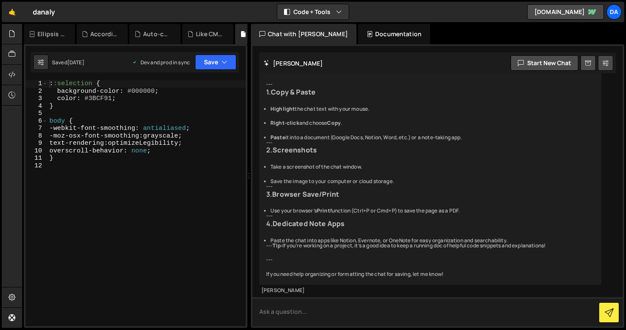
scroll to position [1954, 0]
click at [12, 91] on icon at bounding box center [12, 94] width 7 height 9
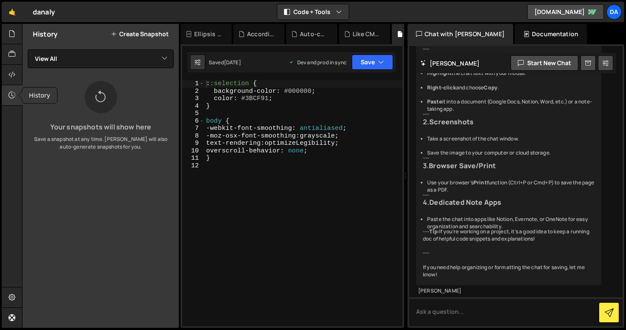
click at [12, 92] on icon at bounding box center [12, 94] width 7 height 9
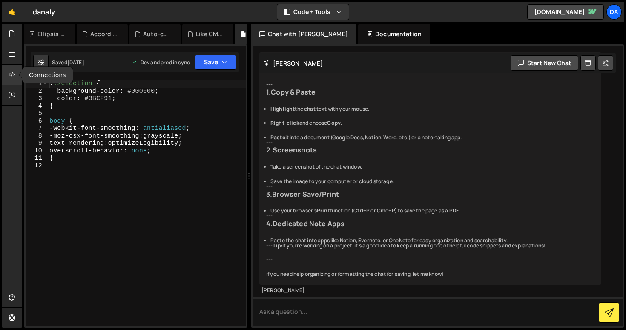
click at [13, 74] on icon at bounding box center [12, 74] width 7 height 9
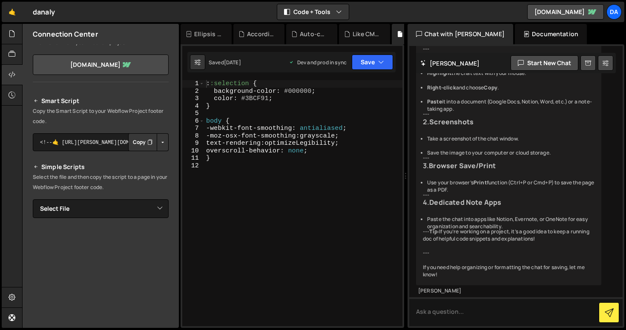
scroll to position [0, 0]
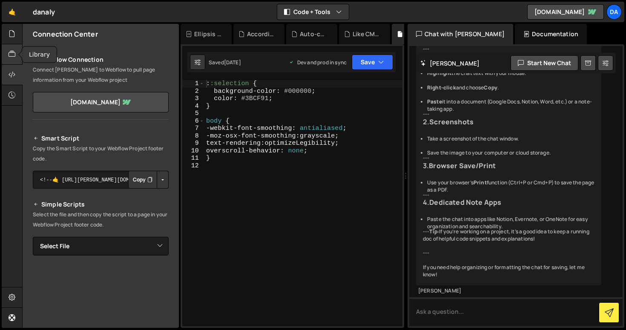
click at [11, 56] on icon at bounding box center [12, 53] width 7 height 9
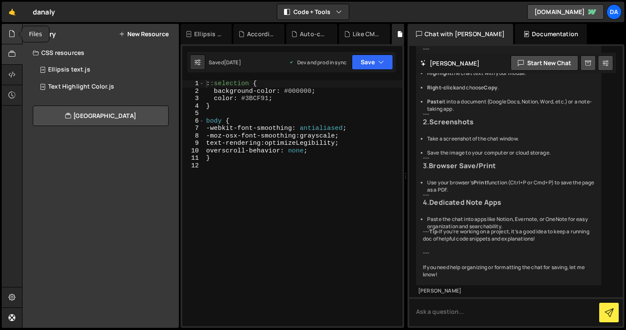
click at [15, 34] on icon at bounding box center [12, 33] width 7 height 9
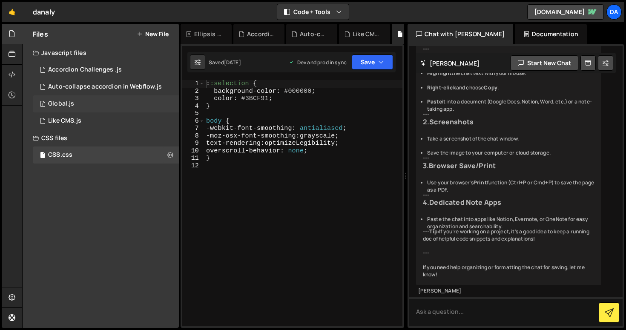
click at [58, 102] on div "Global.js" at bounding box center [61, 104] width 26 height 8
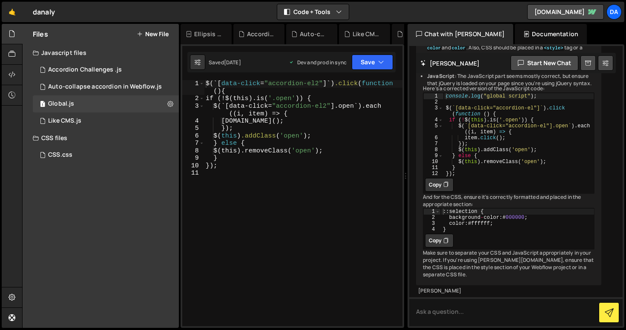
scroll to position [1297, 0]
click at [219, 201] on div "$(`[ data-click = " accordion-el2 " ]`) .click ( function () { if (!$(this).is(…" at bounding box center [303, 214] width 198 height 268
paste textarea "</script>"
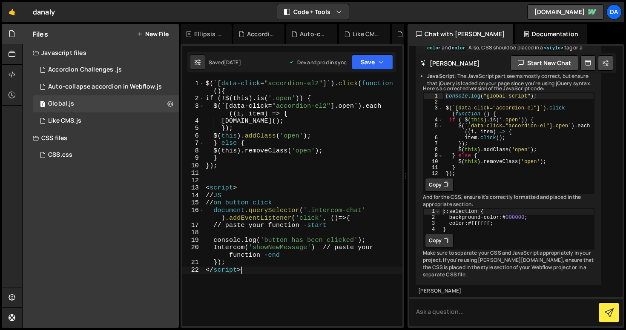
drag, startPoint x: 363, startPoint y: 210, endPoint x: 363, endPoint y: 216, distance: 6.4
click at [363, 211] on div "$(`[ data-click = " accordion-el2 " ]`) .click ( function () { if (!$(this).is(…" at bounding box center [303, 214] width 198 height 268
drag, startPoint x: 325, startPoint y: 249, endPoint x: 202, endPoint y: 248, distance: 122.6
click at [202, 248] on div "document.querySelector('.intercom-help').addEventListener('click', ()=>{ 1 2 3 …" at bounding box center [292, 203] width 220 height 246
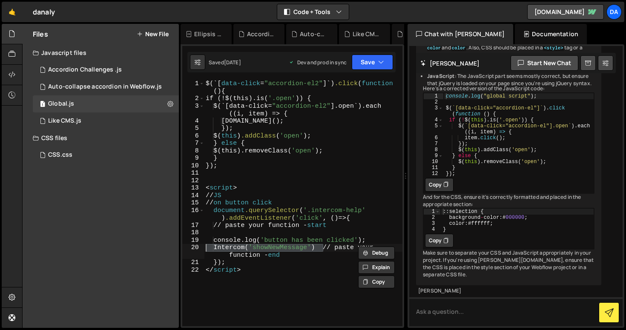
paste textarea "Intercom('showSpace', 'help');"
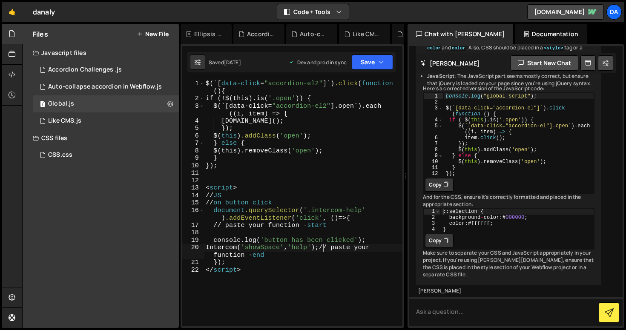
click at [208, 250] on div "$(`[ data-click = " accordion-el2 " ]`) .click ( function () { if (!$(this).is(…" at bounding box center [303, 214] width 198 height 268
type textarea "Intercom('showSpace', 'help'); // paste your function - end"
click at [387, 60] on button "Save" at bounding box center [371, 61] width 41 height 15
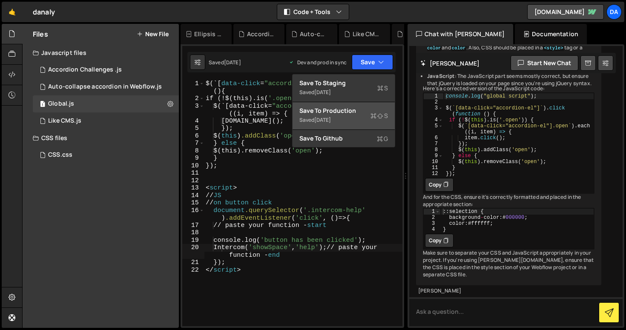
click at [360, 119] on div "Saved [DATE]" at bounding box center [343, 120] width 89 height 10
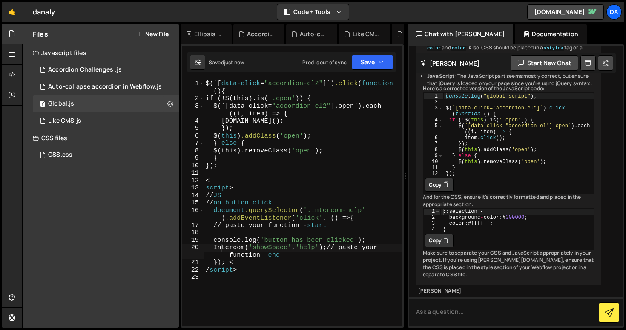
click at [341, 63] on div "Prod is out of sync" at bounding box center [324, 62] width 44 height 7
click at [171, 101] on icon at bounding box center [170, 104] width 6 height 8
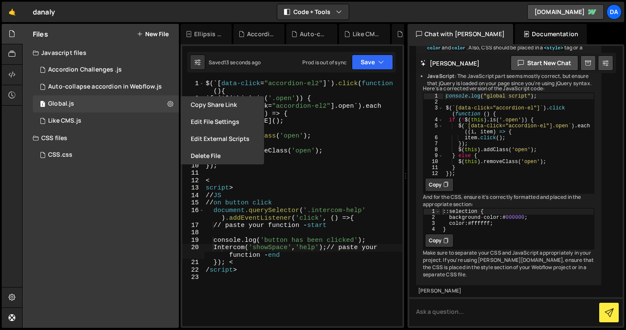
click at [378, 71] on div "Saved 13 seconds ago Prod is out of sync Upgrade to Edit Save Save to Staging S…" at bounding box center [291, 62] width 208 height 20
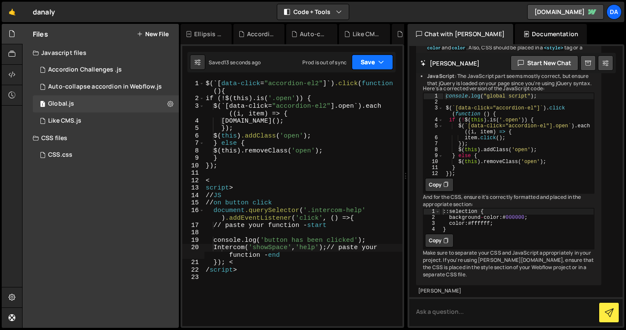
click at [388, 67] on button "Save" at bounding box center [371, 61] width 41 height 15
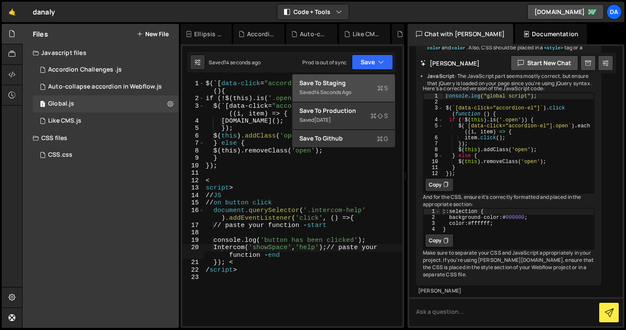
click at [363, 86] on div "Save to Staging S" at bounding box center [343, 83] width 89 height 9
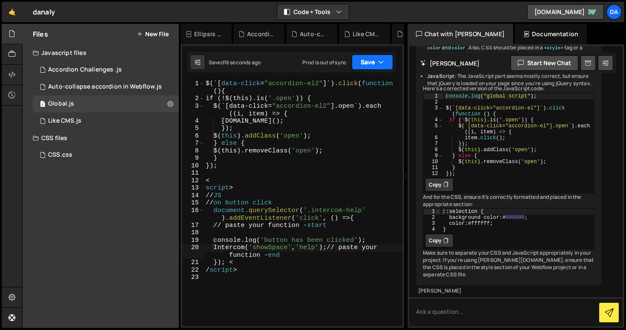
click at [386, 65] on button "Save" at bounding box center [371, 61] width 41 height 15
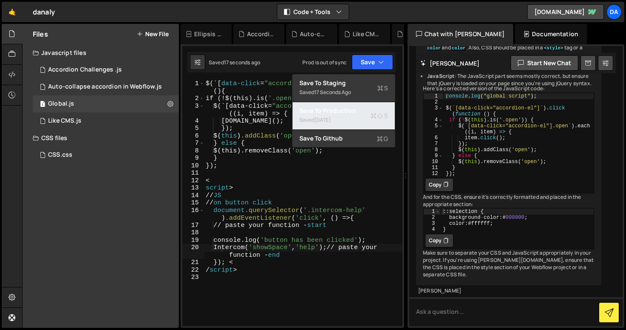
click at [357, 113] on div "Save to Production S" at bounding box center [343, 110] width 89 height 9
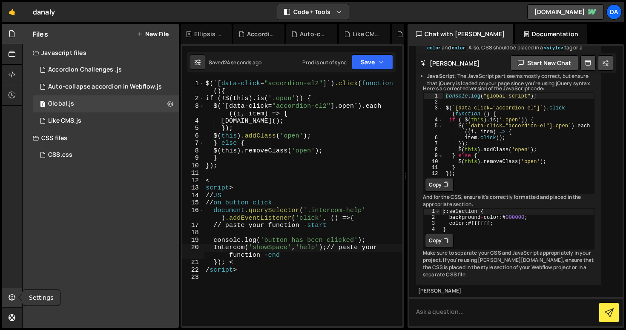
click at [12, 301] on icon at bounding box center [12, 296] width 7 height 9
select select "project"
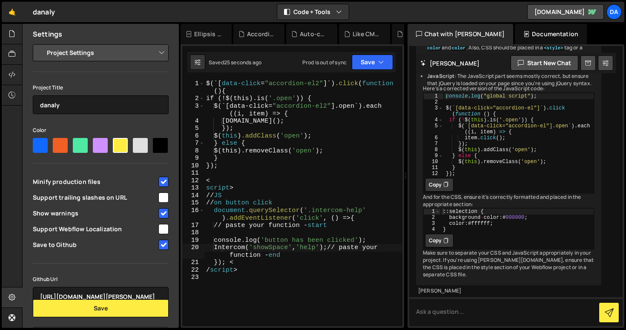
click at [141, 53] on select "Project Settings Code Editor Settings Chat Settings" at bounding box center [102, 52] width 125 height 19
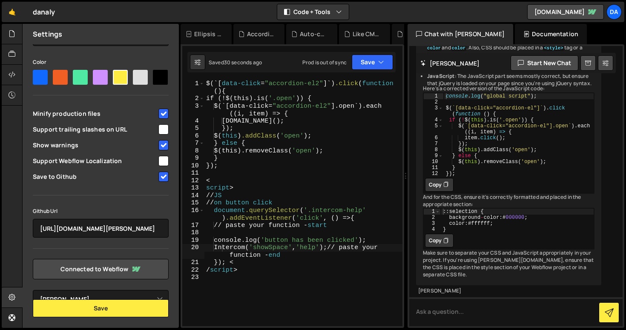
scroll to position [86, 0]
click at [116, 271] on link "Connected to Webflow" at bounding box center [101, 269] width 136 height 20
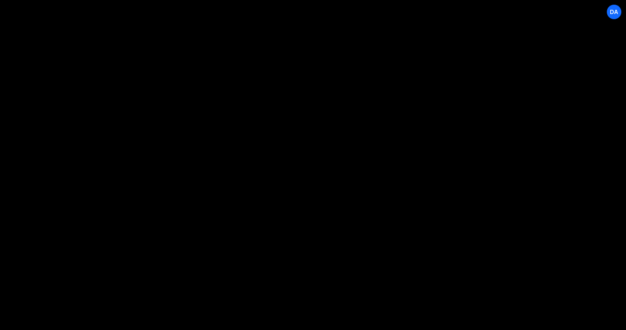
select select "60544c4cd57630d12bc4ddd8"
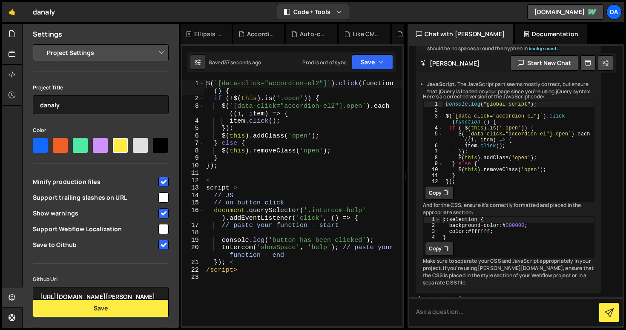
scroll to position [1297, 0]
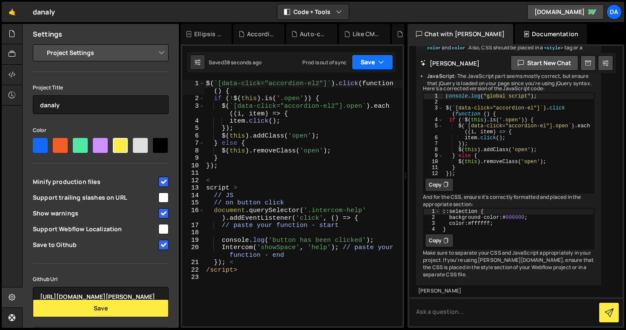
click at [386, 59] on button "Save" at bounding box center [371, 61] width 41 height 15
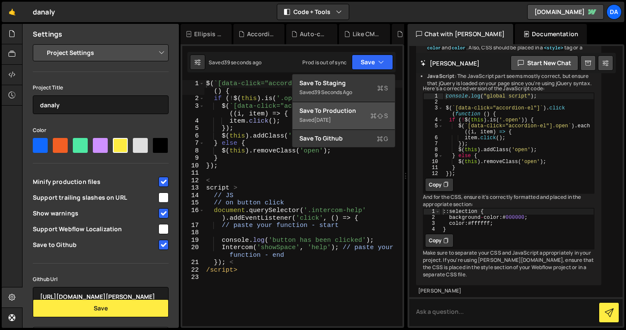
click at [360, 108] on div "Save to Production S" at bounding box center [343, 110] width 89 height 9
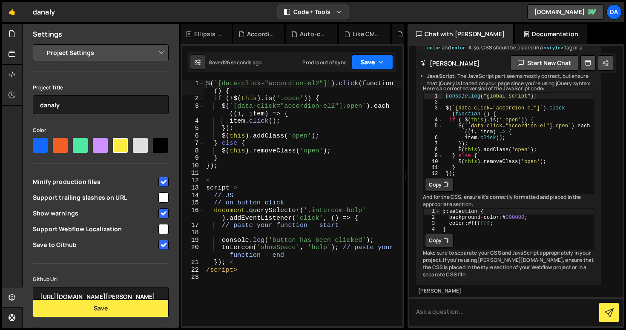
click at [383, 65] on icon "button" at bounding box center [381, 62] width 6 height 9
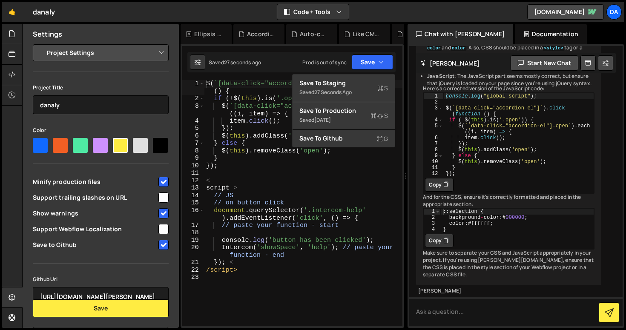
click at [342, 63] on div "Prod is out of sync" at bounding box center [324, 62] width 44 height 7
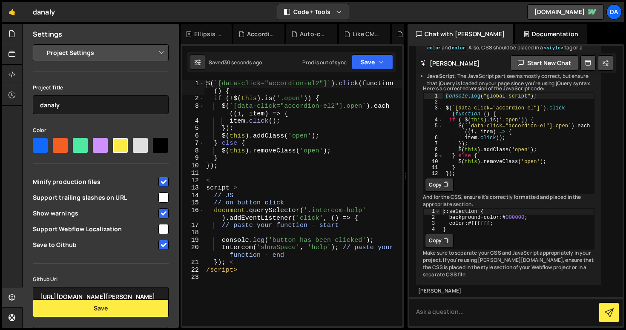
scroll to position [87, 0]
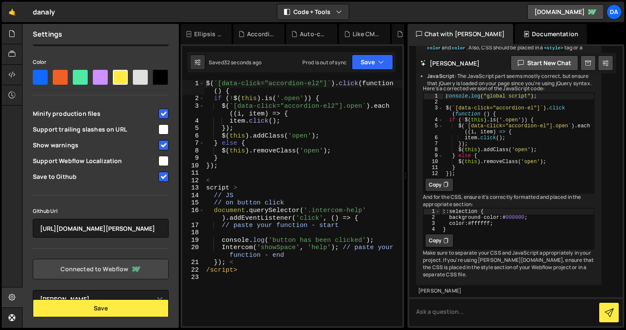
click at [84, 268] on link "Connected to Webflow" at bounding box center [101, 269] width 136 height 20
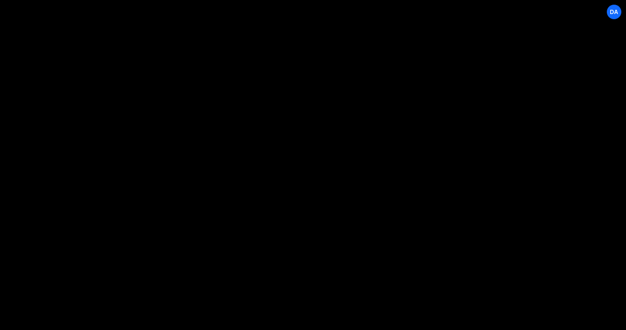
select select "60544c4cd57630d12bc4ddd8"
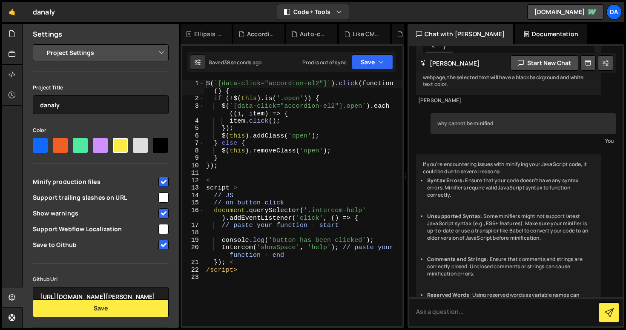
scroll to position [1297, 0]
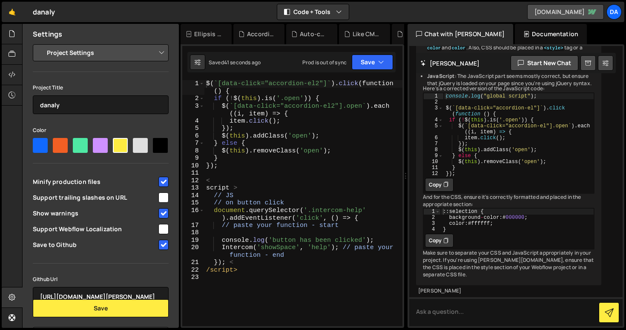
click at [573, 18] on link "[DOMAIN_NAME]" at bounding box center [565, 11] width 77 height 15
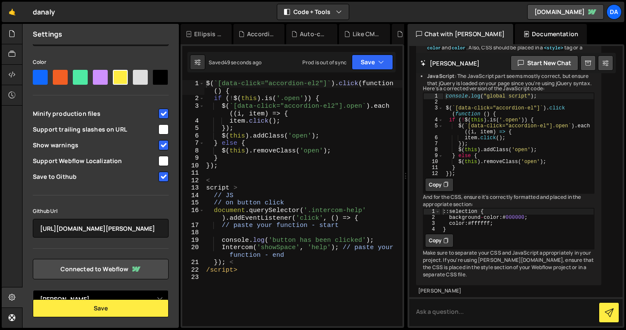
click at [97, 297] on select "Select Project Dana Ly" at bounding box center [101, 299] width 136 height 19
click at [17, 296] on div at bounding box center [12, 297] width 21 height 20
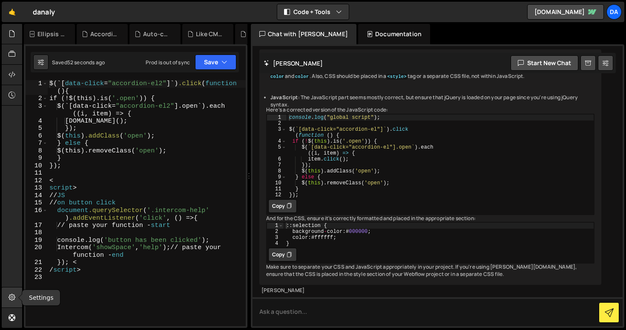
click at [17, 296] on div at bounding box center [12, 297] width 21 height 20
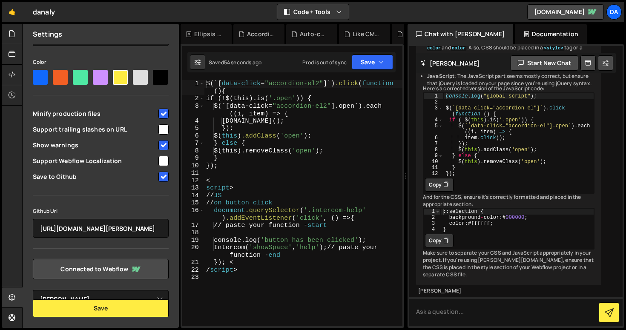
click at [303, 62] on div "Prod is out of sync" at bounding box center [324, 62] width 44 height 7
click at [201, 61] on button at bounding box center [197, 61] width 15 height 15
select select "editor"
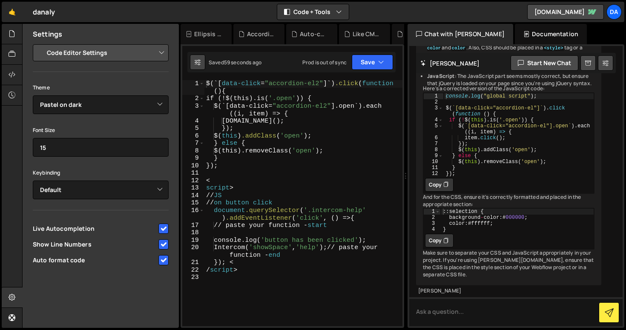
click at [201, 61] on button at bounding box center [197, 61] width 15 height 15
click at [10, 297] on icon at bounding box center [12, 296] width 7 height 9
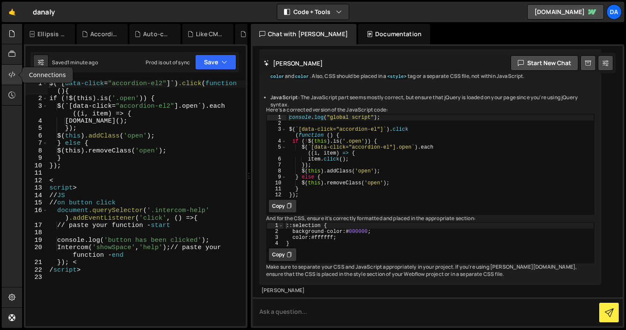
click at [15, 69] on div at bounding box center [12, 75] width 21 height 20
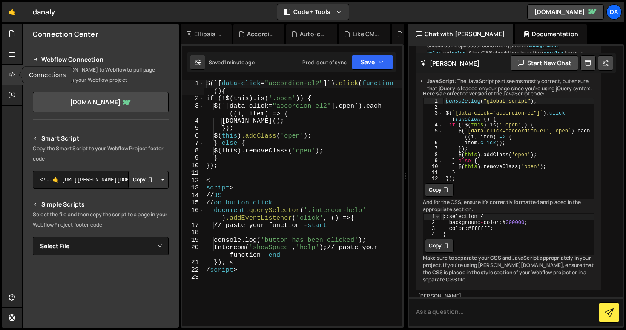
scroll to position [1297, 0]
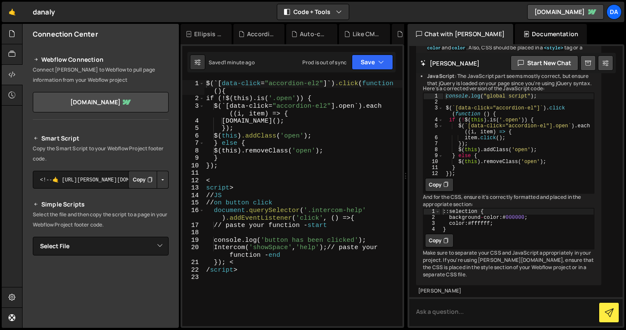
click at [136, 180] on button "Copy" at bounding box center [142, 180] width 29 height 18
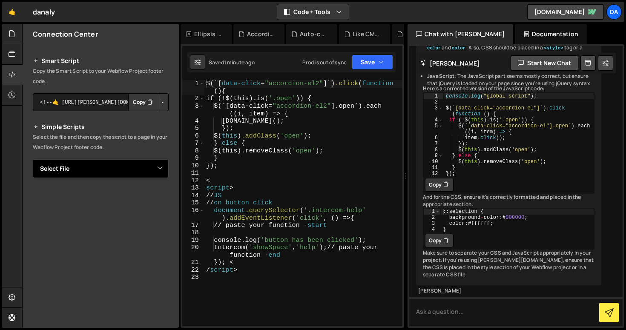
scroll to position [76, 0]
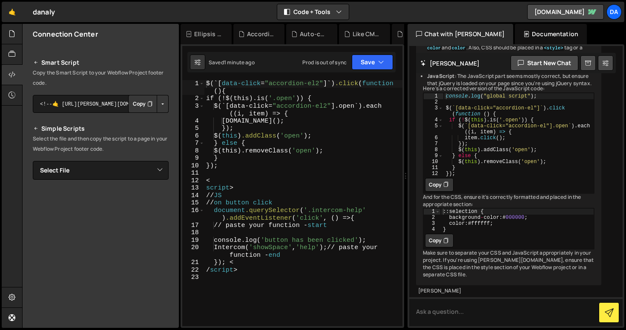
click at [160, 105] on button "Button group with nested dropdown" at bounding box center [163, 104] width 12 height 18
click at [143, 131] on link "Copy Production Script" at bounding box center [126, 132] width 83 height 12
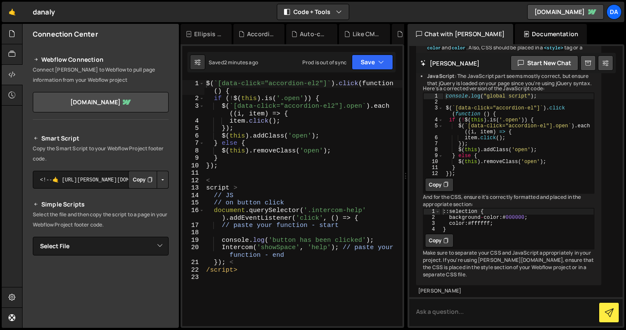
scroll to position [1297, 0]
click at [333, 61] on div "Prod is out of sync" at bounding box center [324, 62] width 44 height 7
click at [375, 65] on button "Save" at bounding box center [371, 61] width 41 height 15
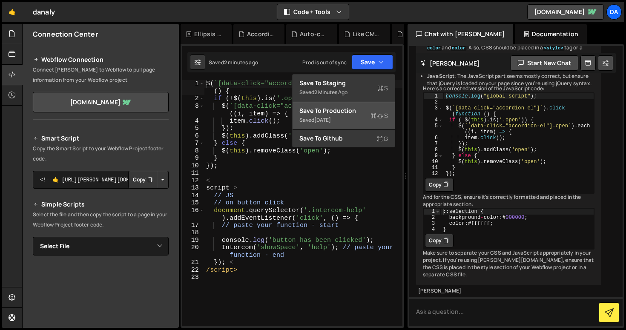
click at [360, 112] on div "Save to Production S" at bounding box center [343, 110] width 89 height 9
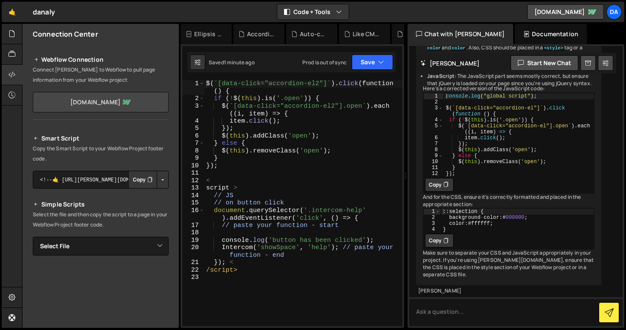
click at [117, 98] on link "[DOMAIN_NAME]" at bounding box center [101, 102] width 136 height 20
click at [157, 179] on button "Button group with nested dropdown" at bounding box center [163, 180] width 12 height 18
click at [165, 138] on h2 "Smart Script" at bounding box center [101, 138] width 136 height 10
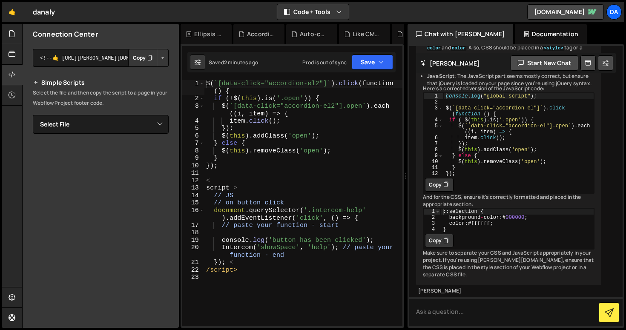
scroll to position [121, 0]
click at [151, 124] on select "Select File Accordion Challenges .js Auto-collapse accordion in Webflow.js Glob…" at bounding box center [101, 124] width 136 height 19
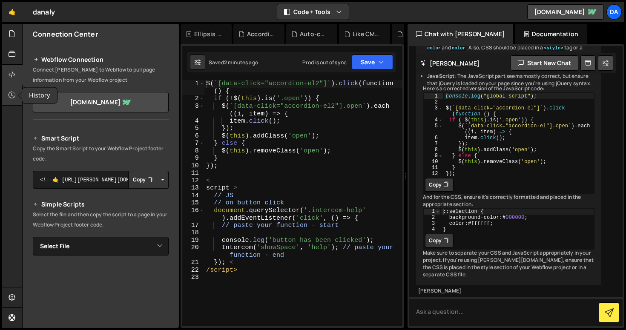
click at [14, 91] on icon at bounding box center [12, 94] width 7 height 9
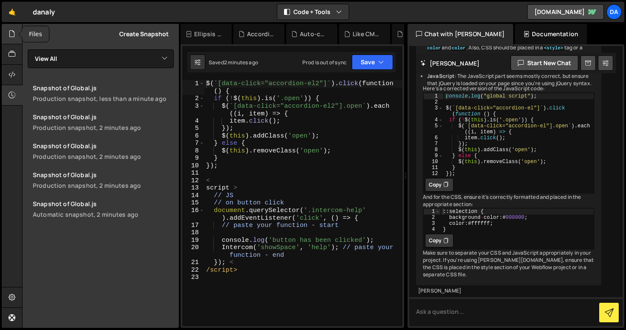
click at [11, 33] on icon at bounding box center [12, 33] width 7 height 9
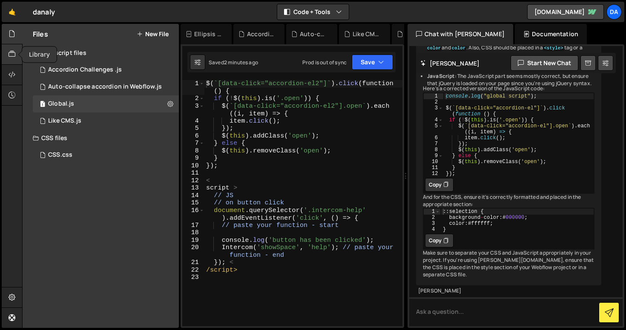
click at [10, 57] on icon at bounding box center [12, 53] width 7 height 9
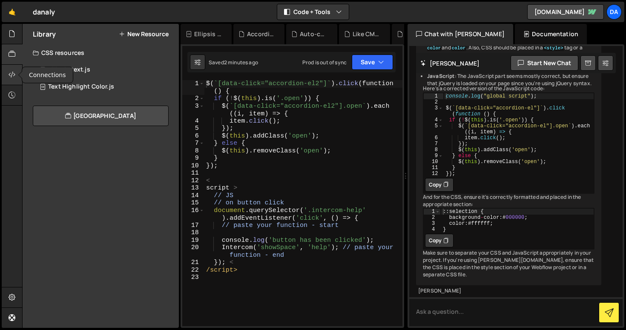
click at [17, 74] on div at bounding box center [12, 75] width 21 height 20
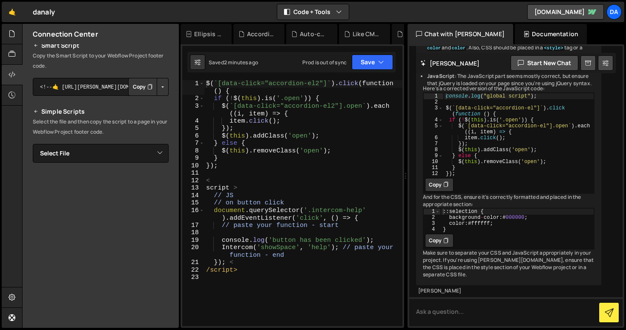
scroll to position [95, 0]
click at [315, 67] on div "Prod is out of sync Upgrade to Edit Save Save to Staging S Saved 2 minutes ago …" at bounding box center [347, 61] width 91 height 15
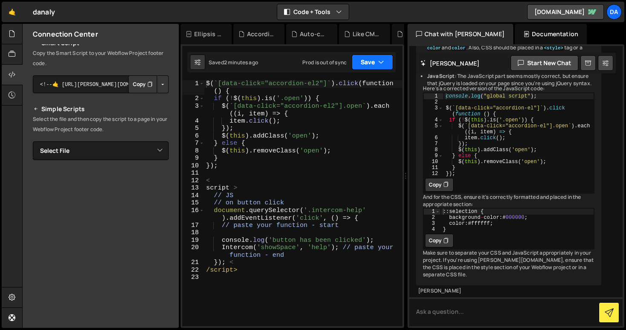
click at [390, 59] on button "Save" at bounding box center [371, 61] width 41 height 15
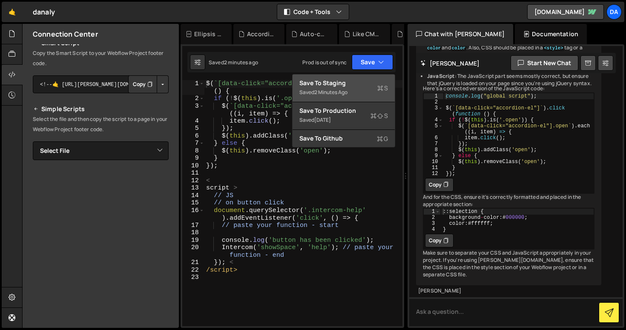
click at [349, 83] on div "Save to Staging S" at bounding box center [343, 83] width 89 height 9
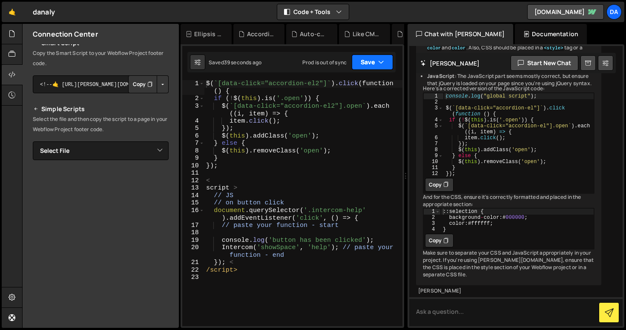
click at [387, 61] on button "Save" at bounding box center [371, 61] width 41 height 15
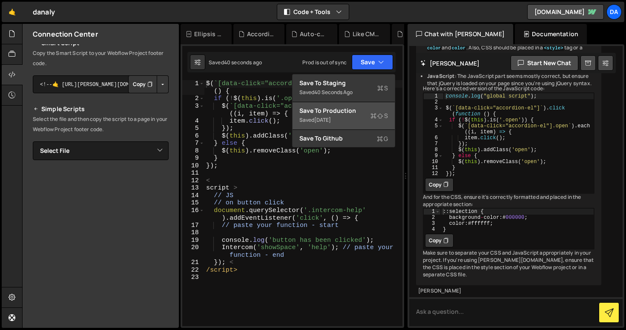
click at [348, 109] on div "Save to Production S" at bounding box center [343, 110] width 89 height 9
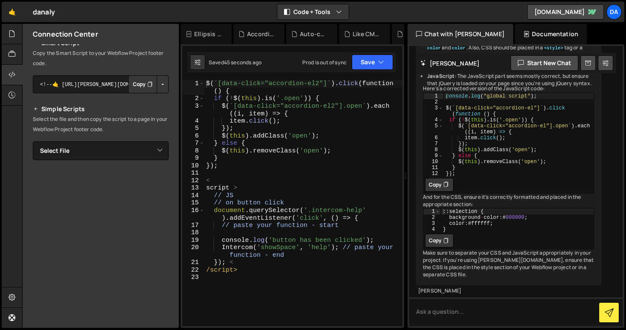
click at [453, 35] on div "Chat with [PERSON_NAME]" at bounding box center [460, 34] width 106 height 20
click at [340, 5] on button "Code + Tools" at bounding box center [312, 11] width 71 height 15
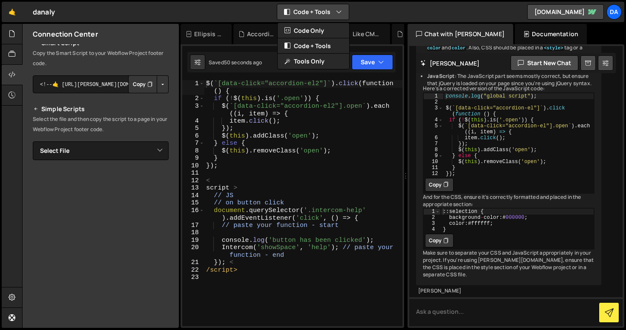
click at [334, 11] on button "Code + Tools" at bounding box center [312, 11] width 71 height 15
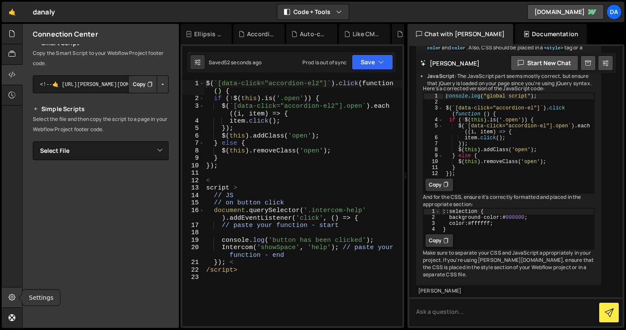
click at [14, 291] on div at bounding box center [12, 297] width 21 height 20
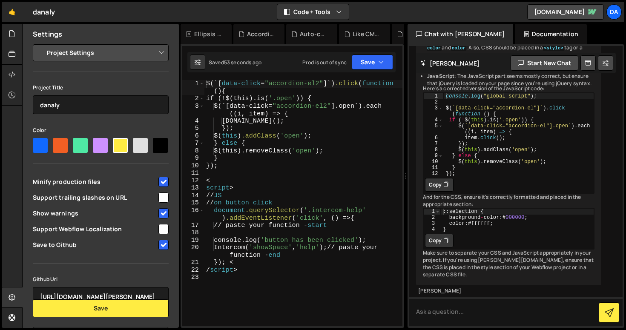
click at [126, 51] on select "Project Settings Code Editor Settings Chat Settings" at bounding box center [102, 52] width 125 height 19
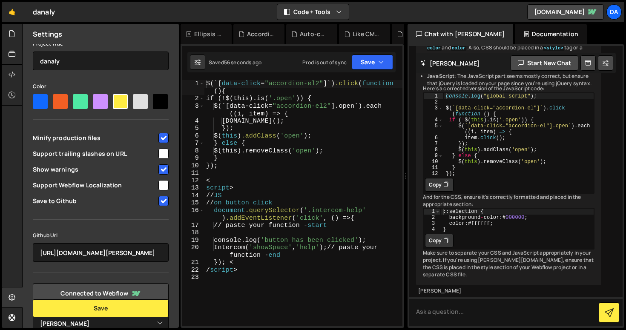
scroll to position [44, 0]
click at [159, 143] on input "checkbox" at bounding box center [163, 138] width 10 height 10
checkbox input "false"
click at [97, 311] on button "Save" at bounding box center [101, 308] width 136 height 18
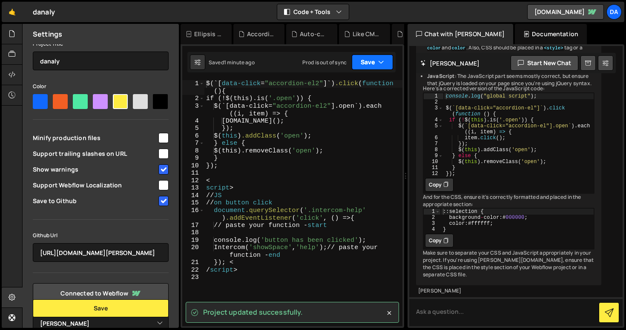
click at [383, 66] on button "Save" at bounding box center [371, 61] width 41 height 15
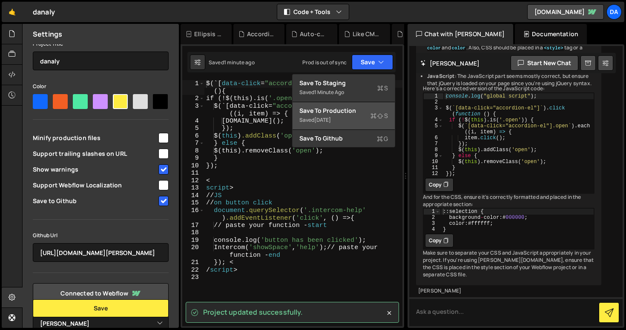
click at [331, 117] on div "[DATE]" at bounding box center [322, 119] width 17 height 7
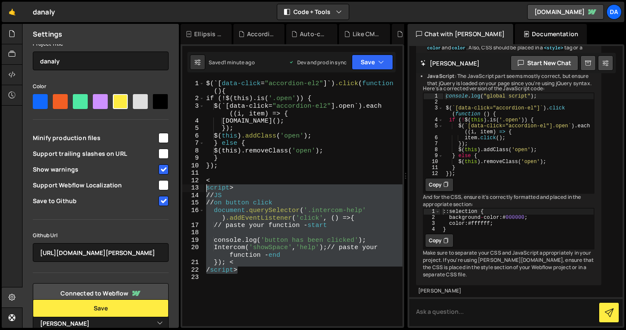
drag, startPoint x: 245, startPoint y: 273, endPoint x: 202, endPoint y: 185, distance: 98.0
click at [202, 185] on div "/script> 1 2 3 4 5 6 7 8 9 10 11 12 13 14 15 16 17 18 19 20 21 22 23 $(`[ data-…" at bounding box center [292, 203] width 220 height 246
type textarea "script > // JS"
click at [380, 194] on button "Debug" at bounding box center [376, 193] width 37 height 13
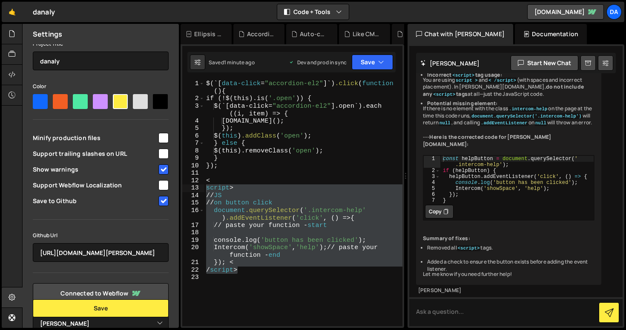
scroll to position [1722, 0]
click at [443, 205] on button "Copy" at bounding box center [439, 212] width 29 height 14
click at [252, 277] on div "$(`[ data-click = " accordion-el2 " ]`) .click ( function () { if (!$(this).is(…" at bounding box center [303, 214] width 198 height 268
drag, startPoint x: 250, startPoint y: 275, endPoint x: 204, endPoint y: 186, distance: 100.1
click at [204, 186] on div "1 2 3 4 5 6 7 8 9 10 11 12 13 14 15 16 17 18 19 20 21 22 23 $(`[ data-click = "…" at bounding box center [292, 203] width 220 height 246
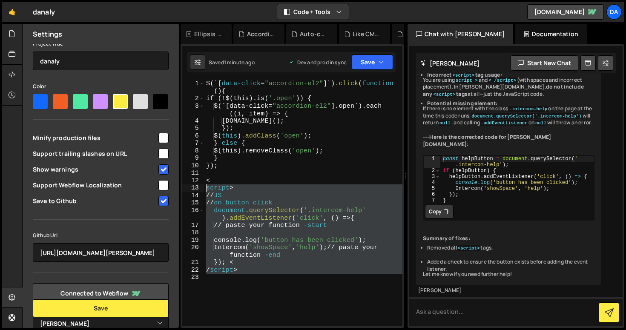
type textarea "script > // JS"
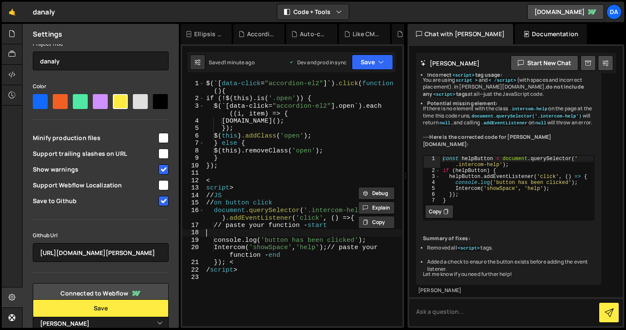
click at [212, 236] on div "$(`[ data-click = " accordion-el2 " ]`) .click ( function () { if (!$(this).is(…" at bounding box center [303, 214] width 198 height 268
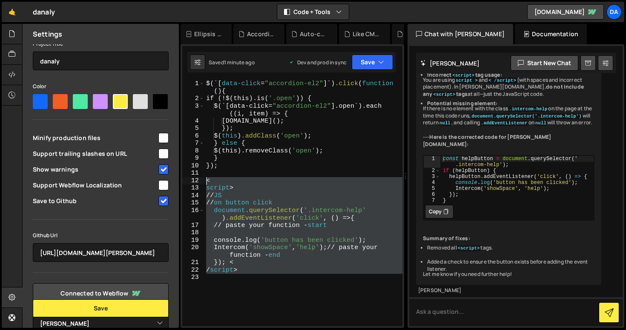
drag, startPoint x: 236, startPoint y: 294, endPoint x: 204, endPoint y: 182, distance: 117.3
click at [204, 182] on div "1 2 3 4 5 6 7 8 9 10 11 12 13 14 15 16 17 18 19 20 21 22 23 $(`[ data-click = "…" at bounding box center [292, 203] width 220 height 246
type textarea "< script >"
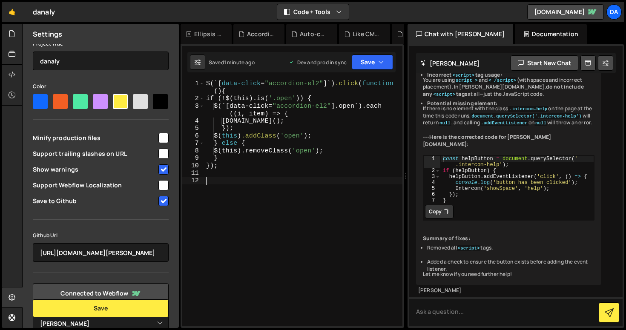
paste textarea "}"
type textarea "}"
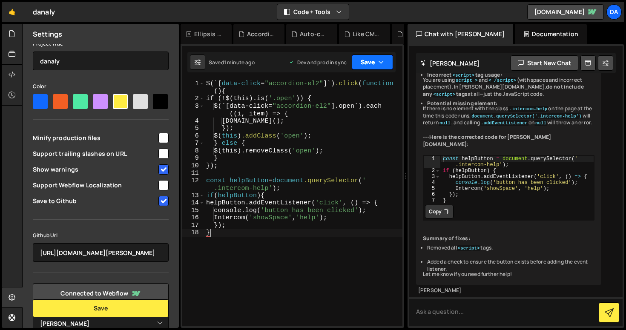
click at [388, 62] on button "Save" at bounding box center [371, 61] width 41 height 15
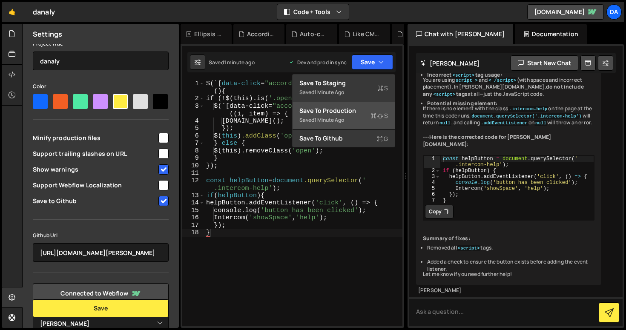
click at [360, 117] on div "Saved 1 minute ago" at bounding box center [343, 120] width 89 height 10
